Goal: Communication & Community: Connect with others

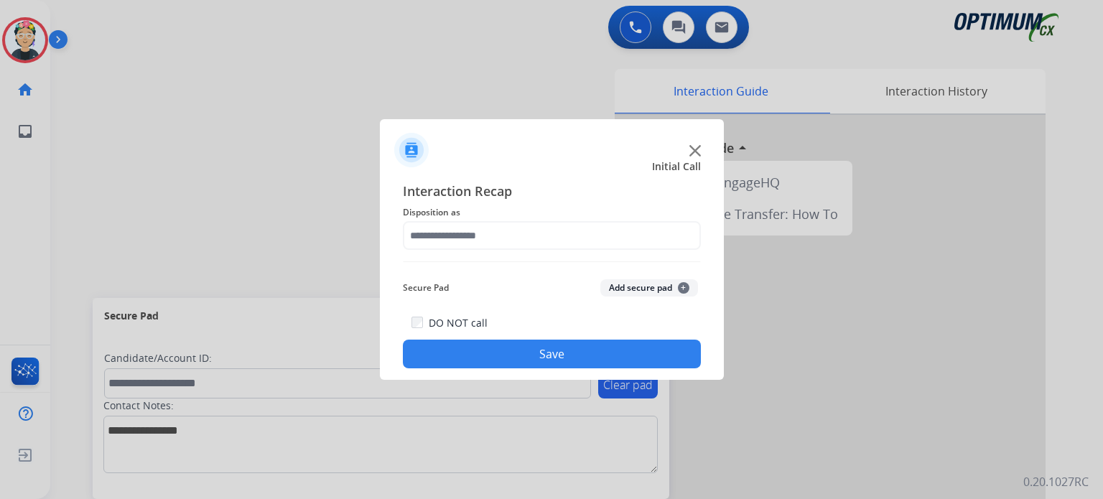
click at [689, 150] on img at bounding box center [694, 150] width 11 height 11
